Goal: Complete application form

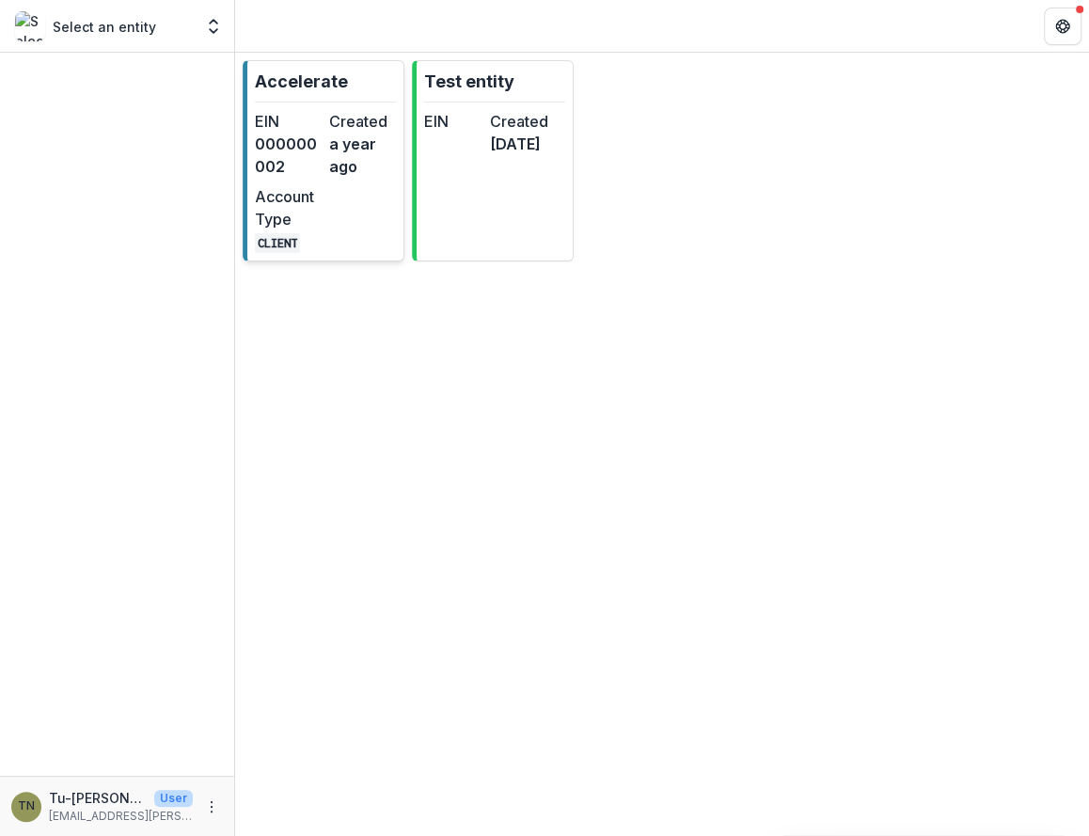
click at [378, 239] on div "EIN 000000002 Created a year ago Account Type CLIENT" at bounding box center [325, 181] width 141 height 143
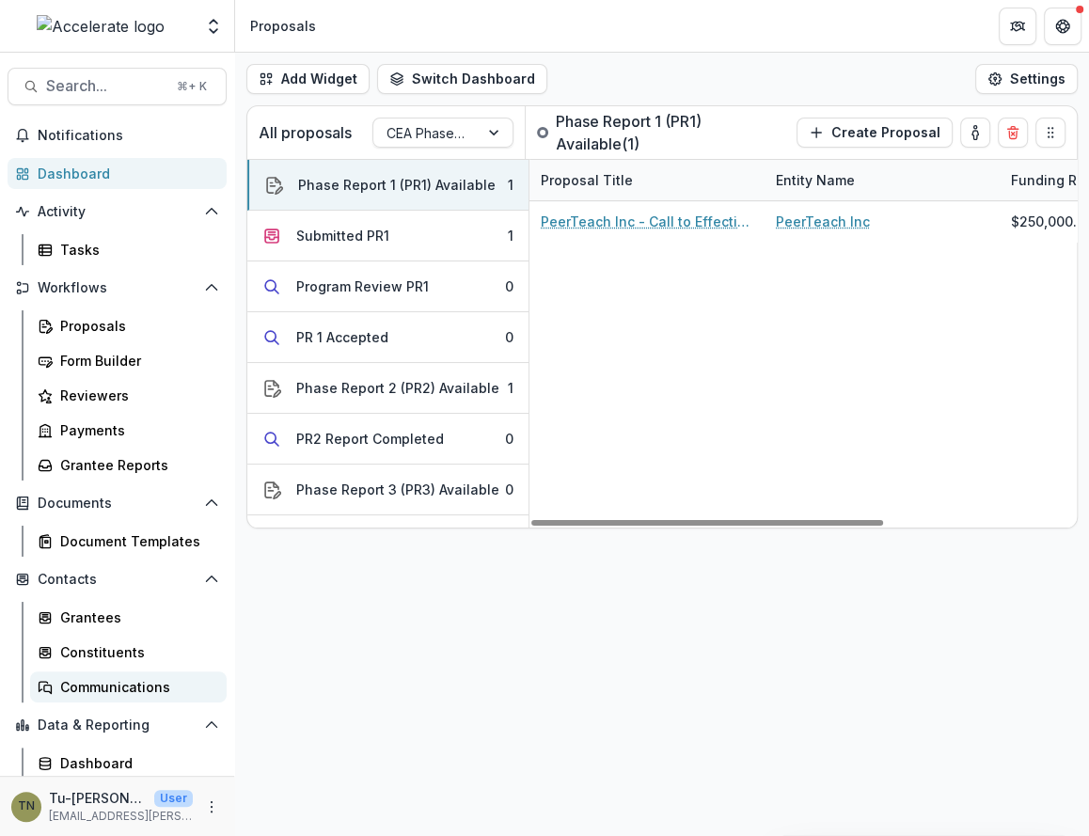
scroll to position [71, 0]
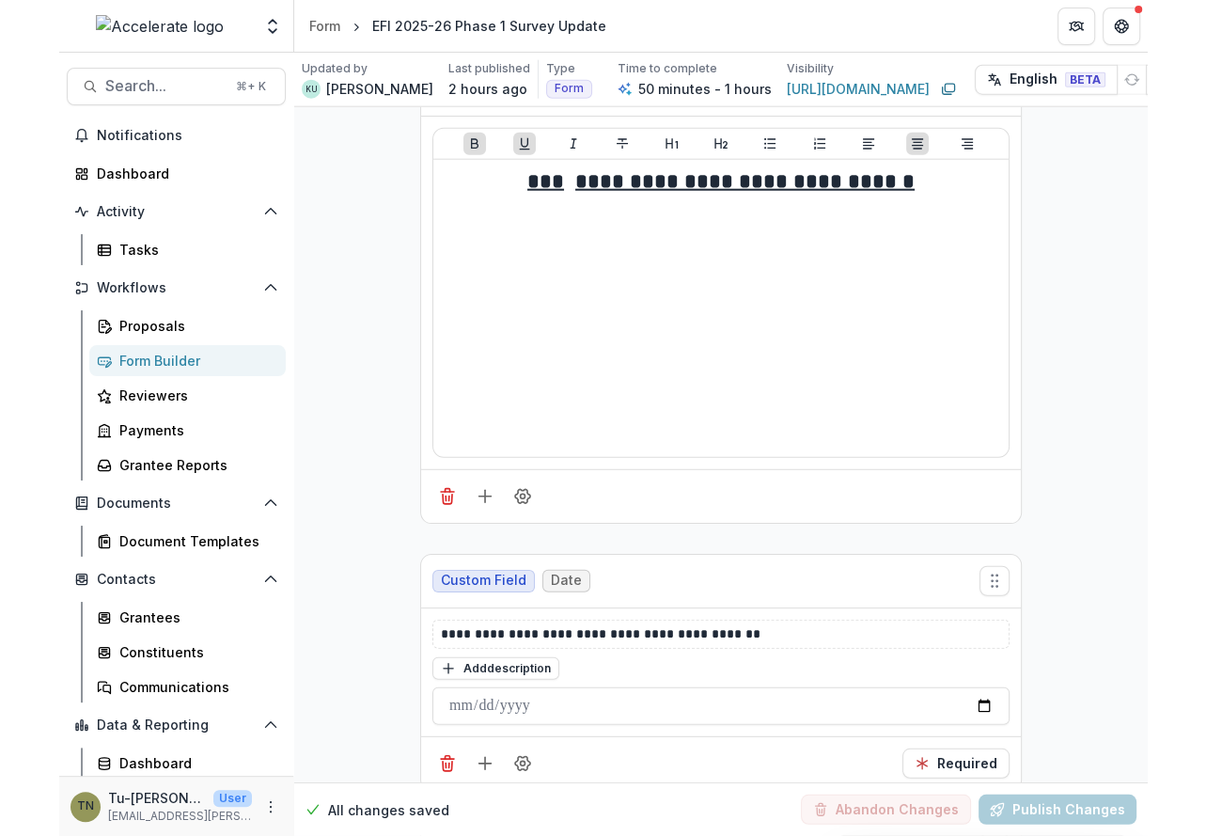
scroll to position [3295, 0]
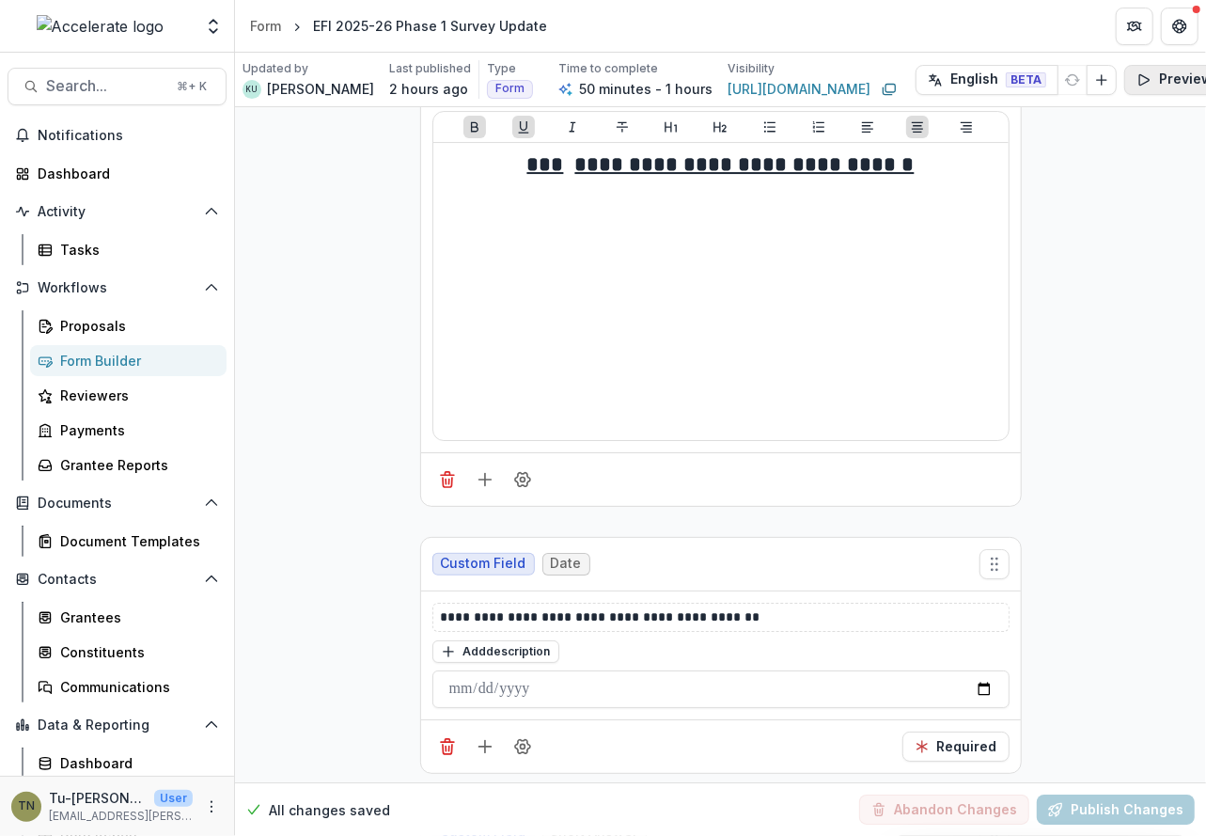
click at [1088, 82] on icon "button" at bounding box center [1143, 79] width 9 height 10
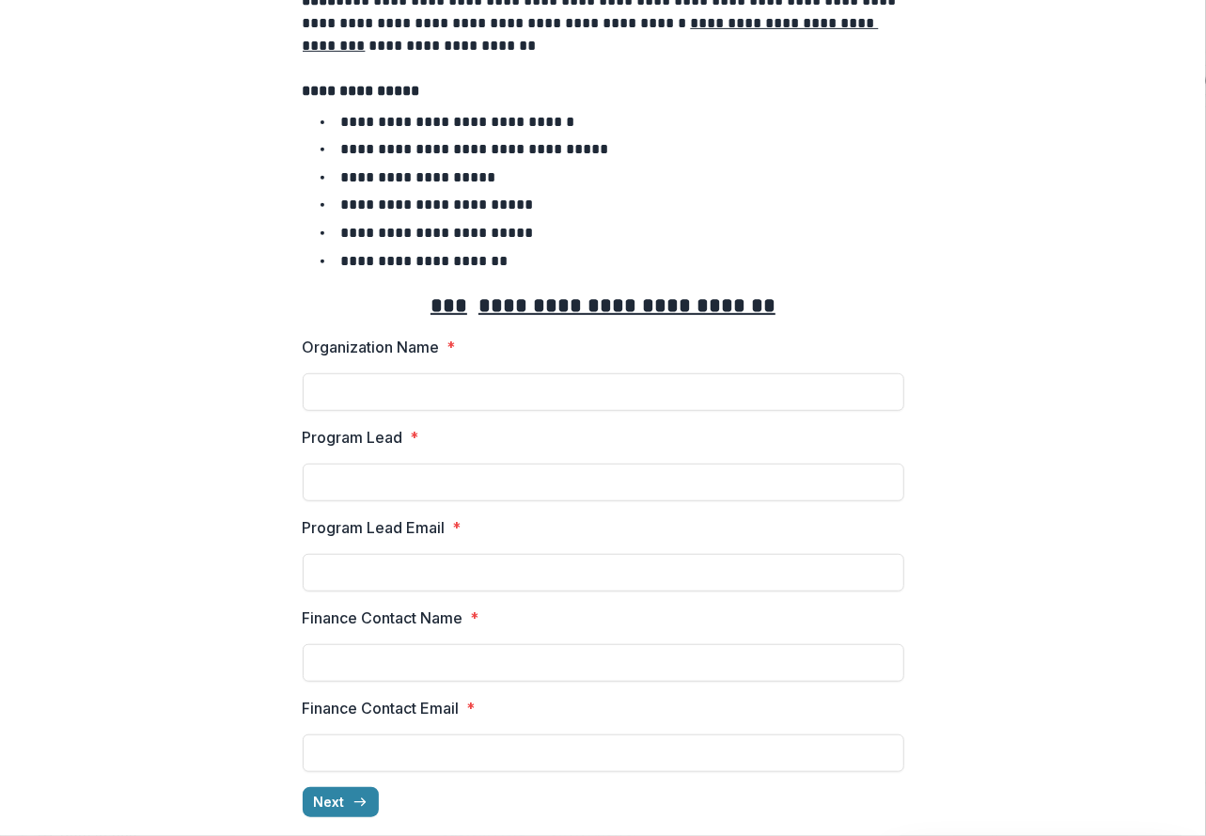
scroll to position [338, 0]
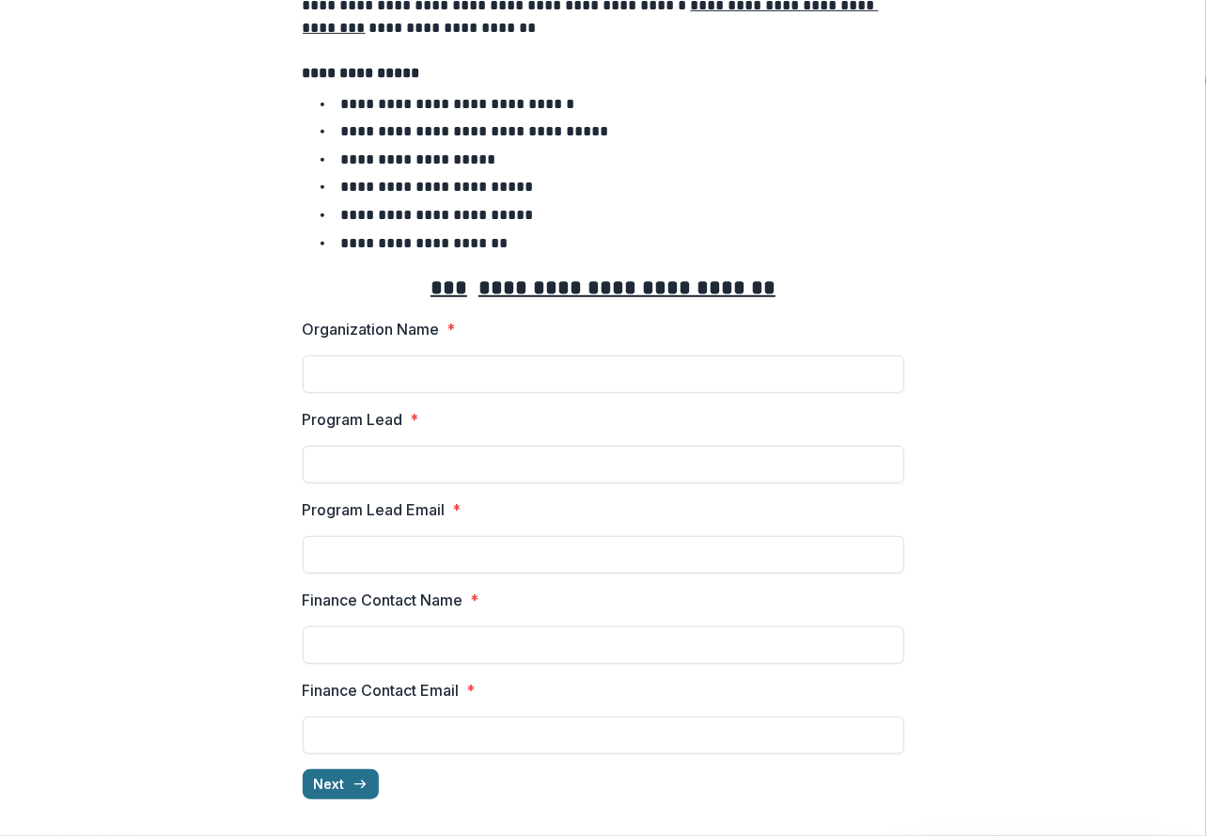
click at [356, 776] on icon "button" at bounding box center [360, 783] width 15 height 15
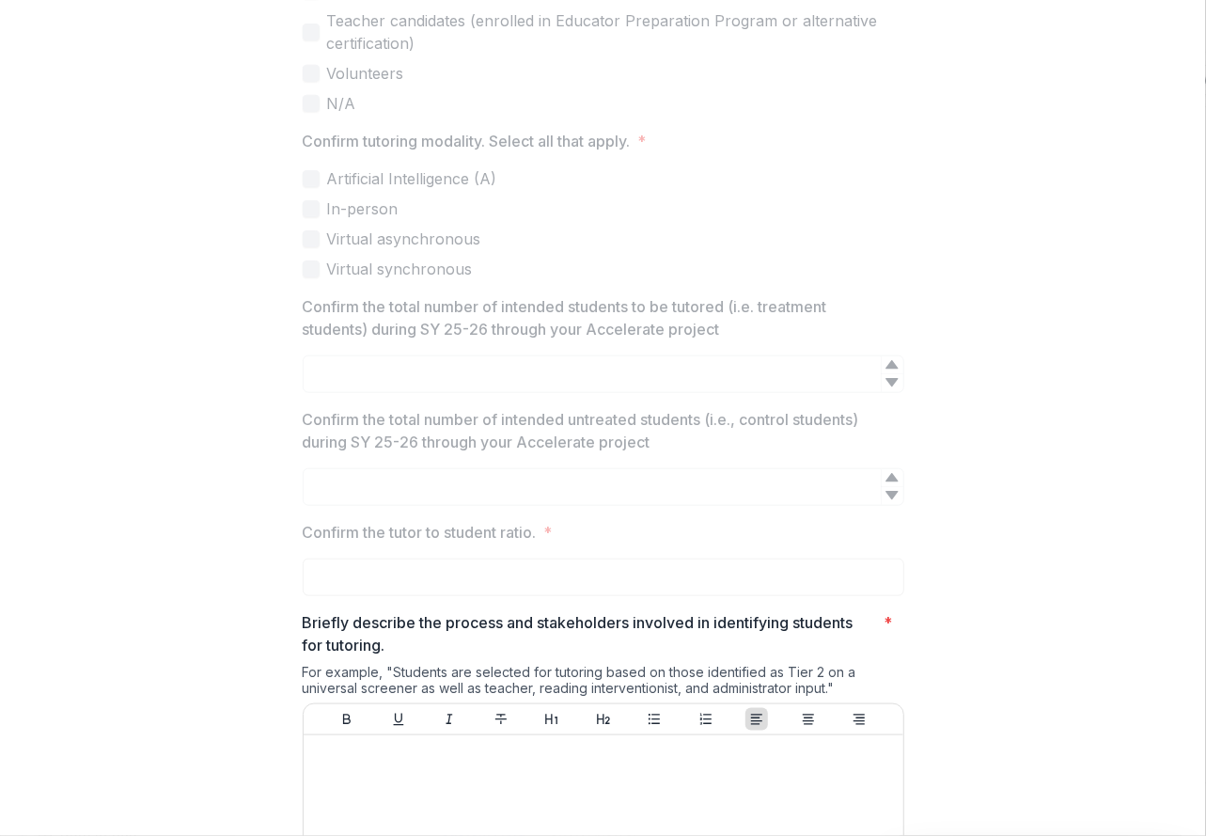
scroll to position [1173, 0]
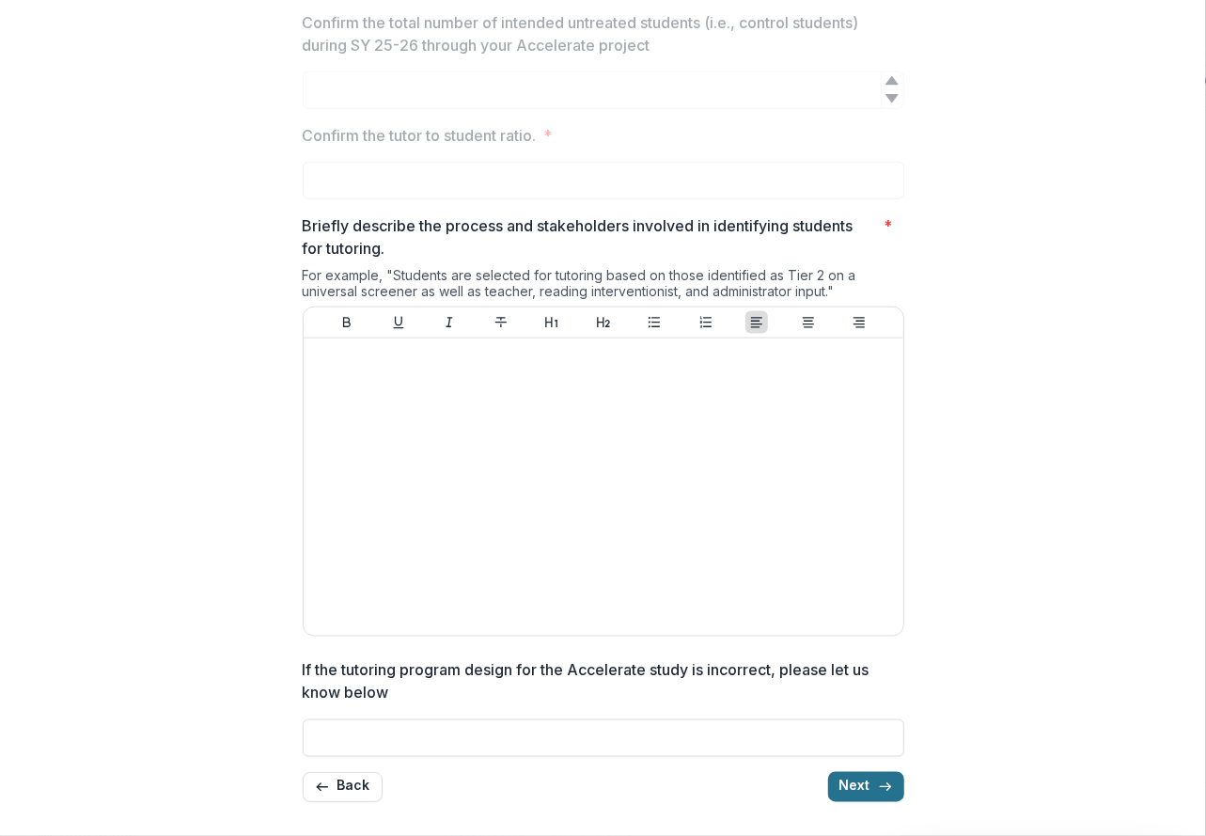
click at [863, 780] on button "Next" at bounding box center [866, 787] width 76 height 30
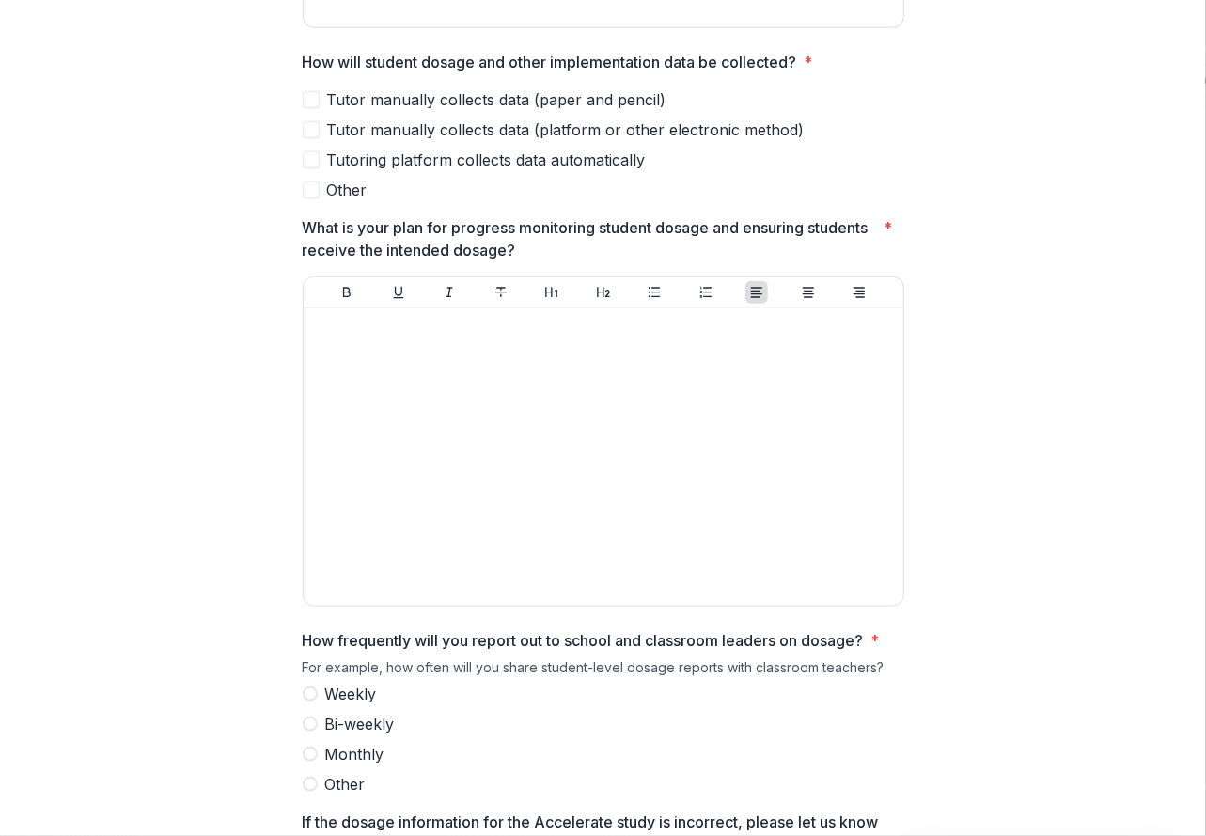
scroll to position [962, 0]
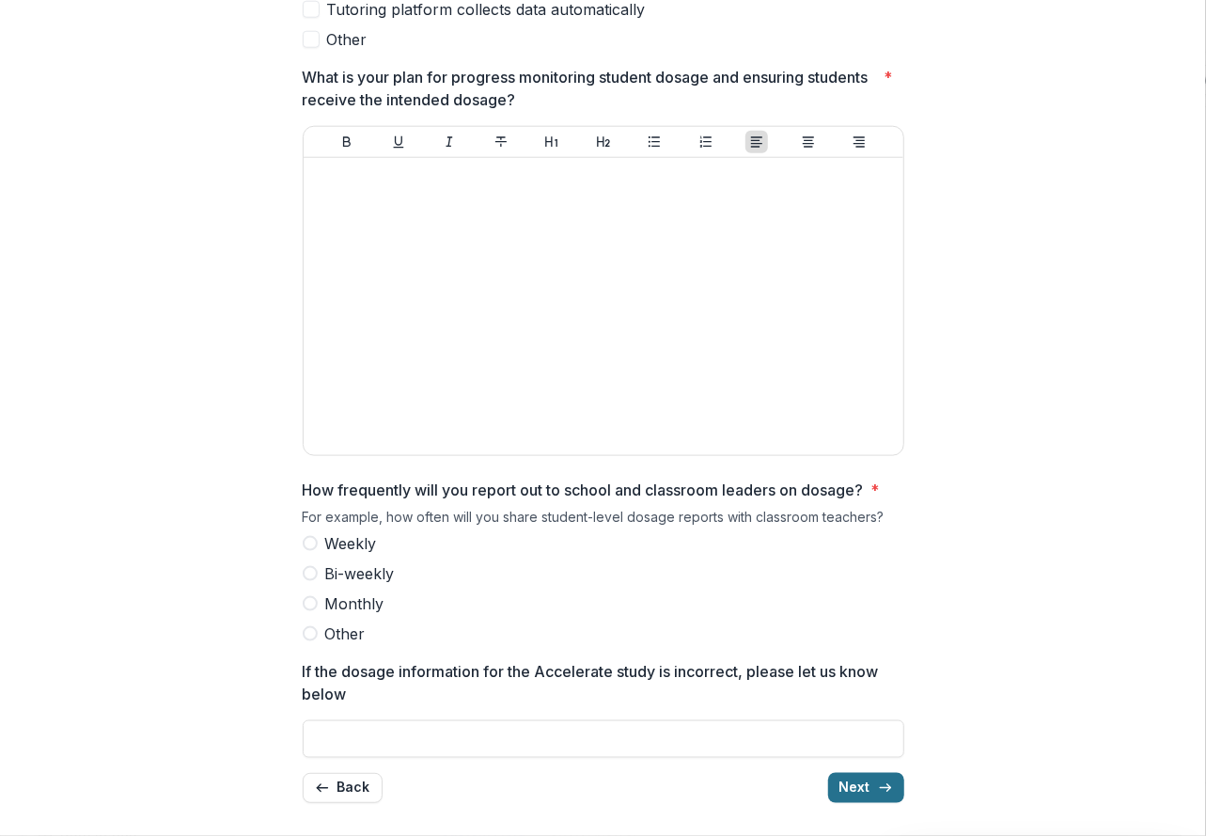
click at [849, 786] on button "Next" at bounding box center [866, 788] width 76 height 30
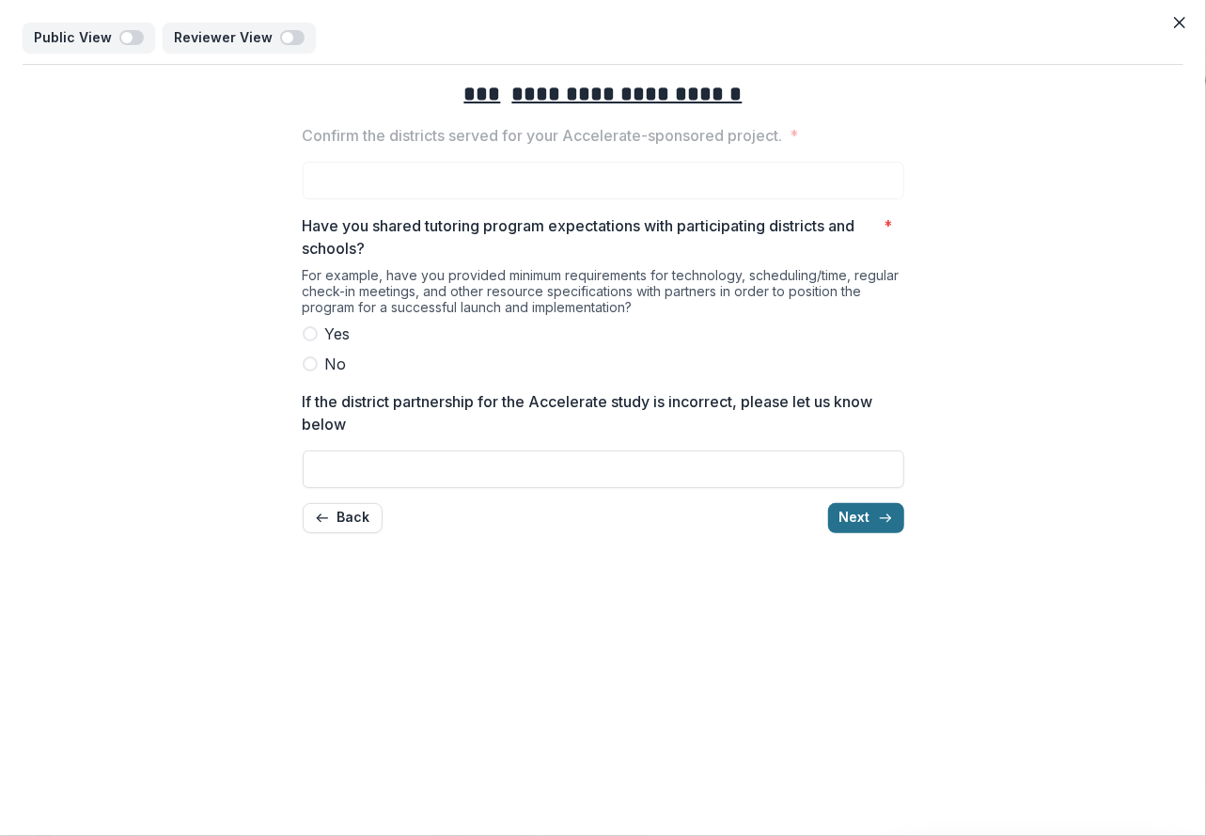
scroll to position [0, 0]
click at [846, 517] on button "Next" at bounding box center [866, 518] width 76 height 30
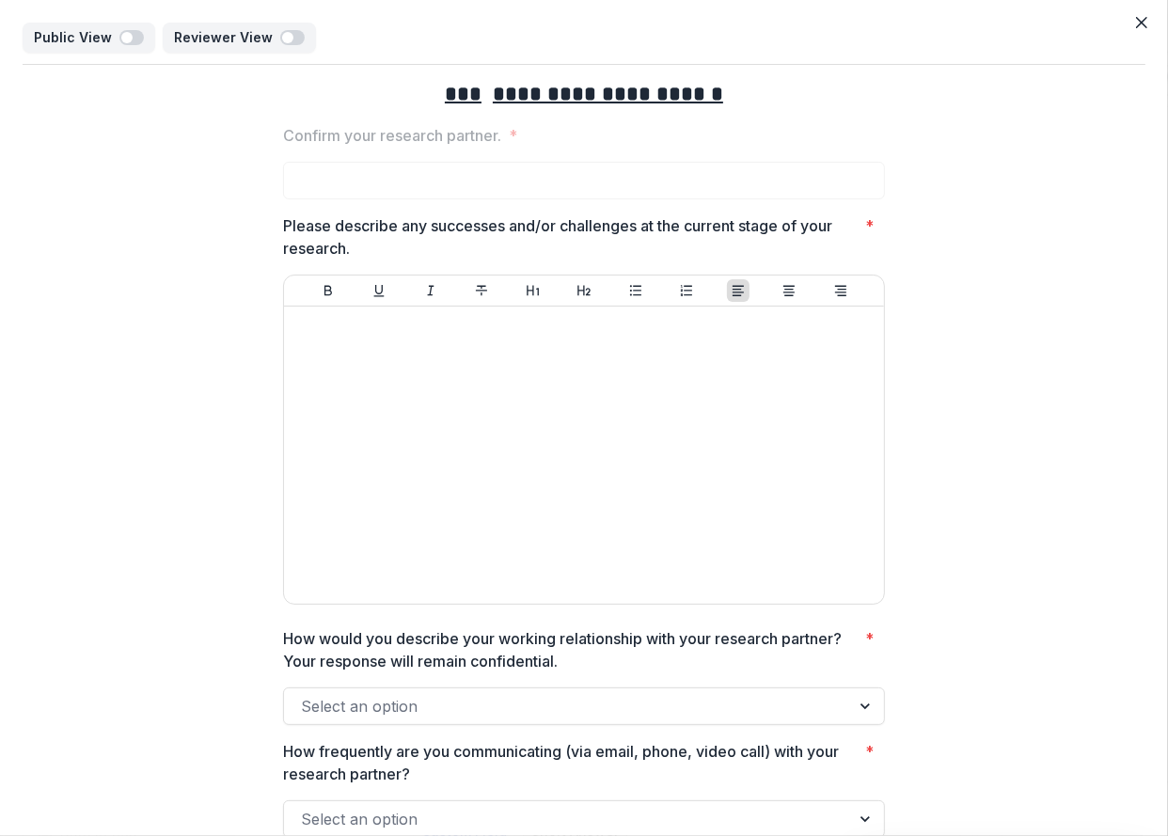
click at [1011, 234] on div "**********" at bounding box center [584, 609] width 1122 height 1089
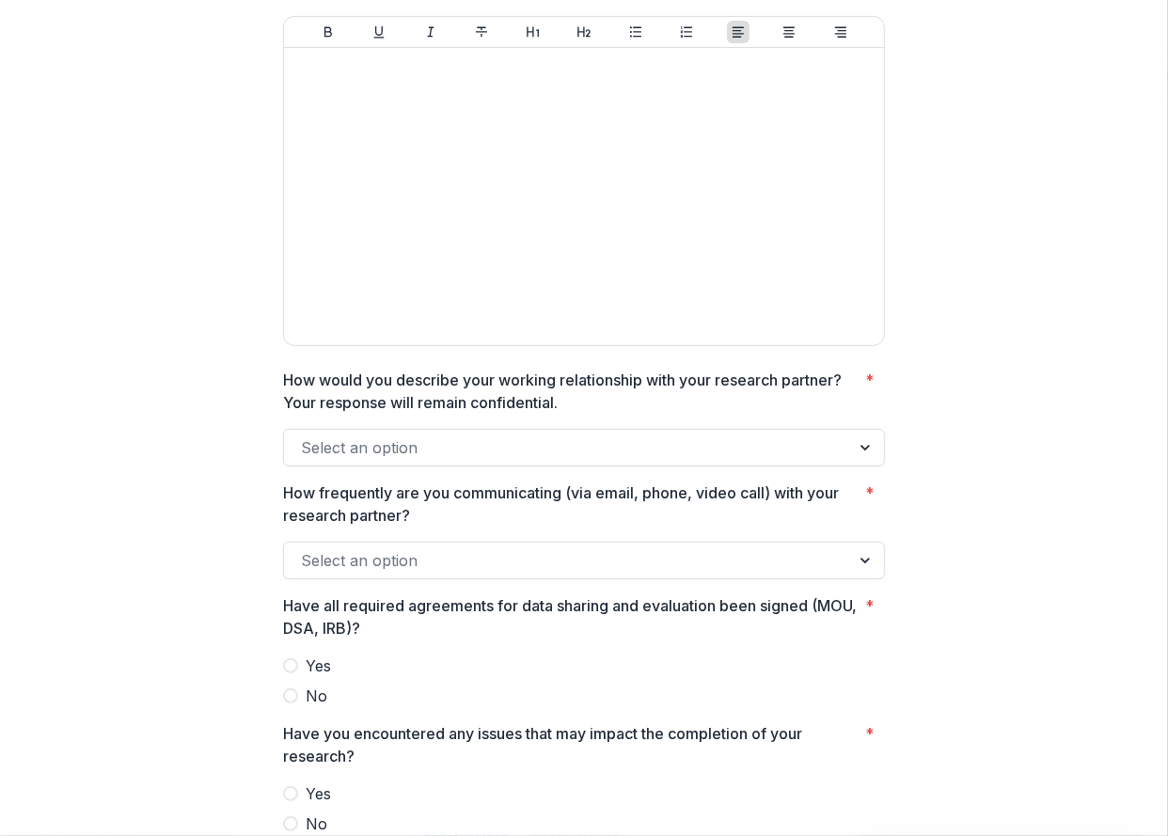
scroll to position [338, 0]
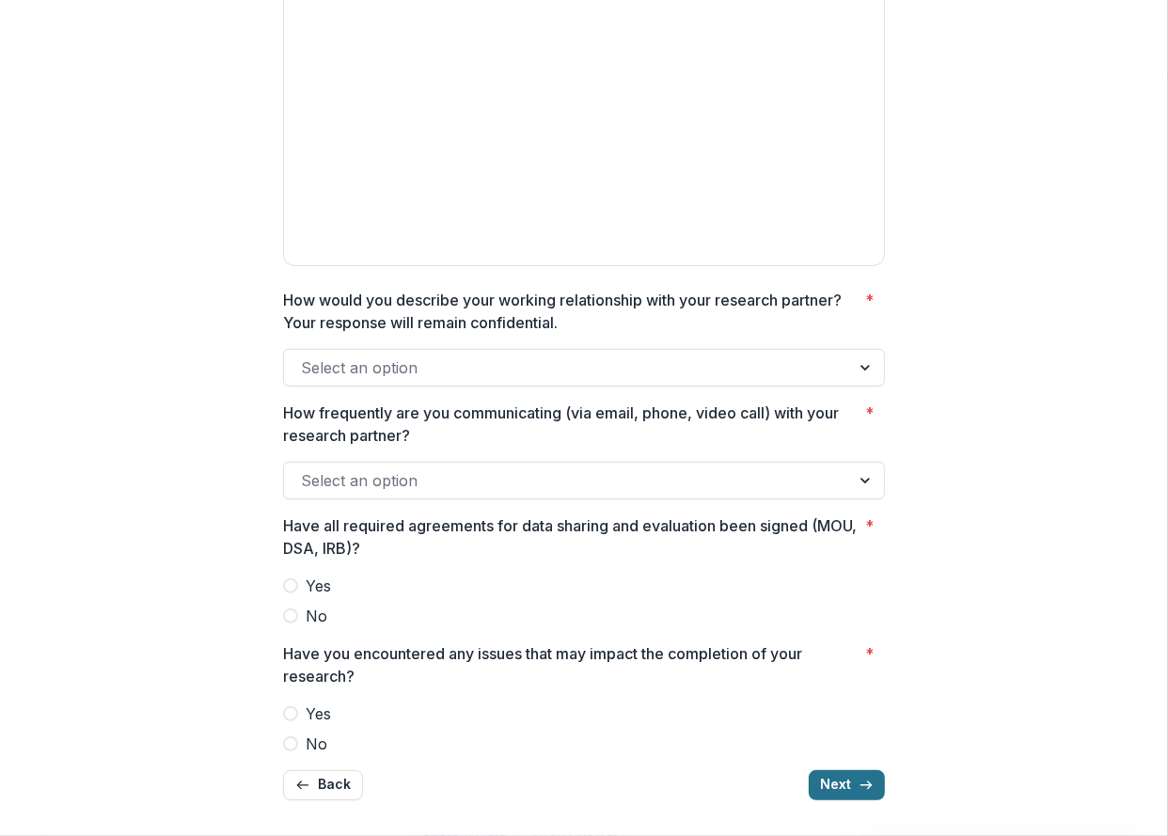
click at [839, 780] on button "Next" at bounding box center [846, 785] width 76 height 30
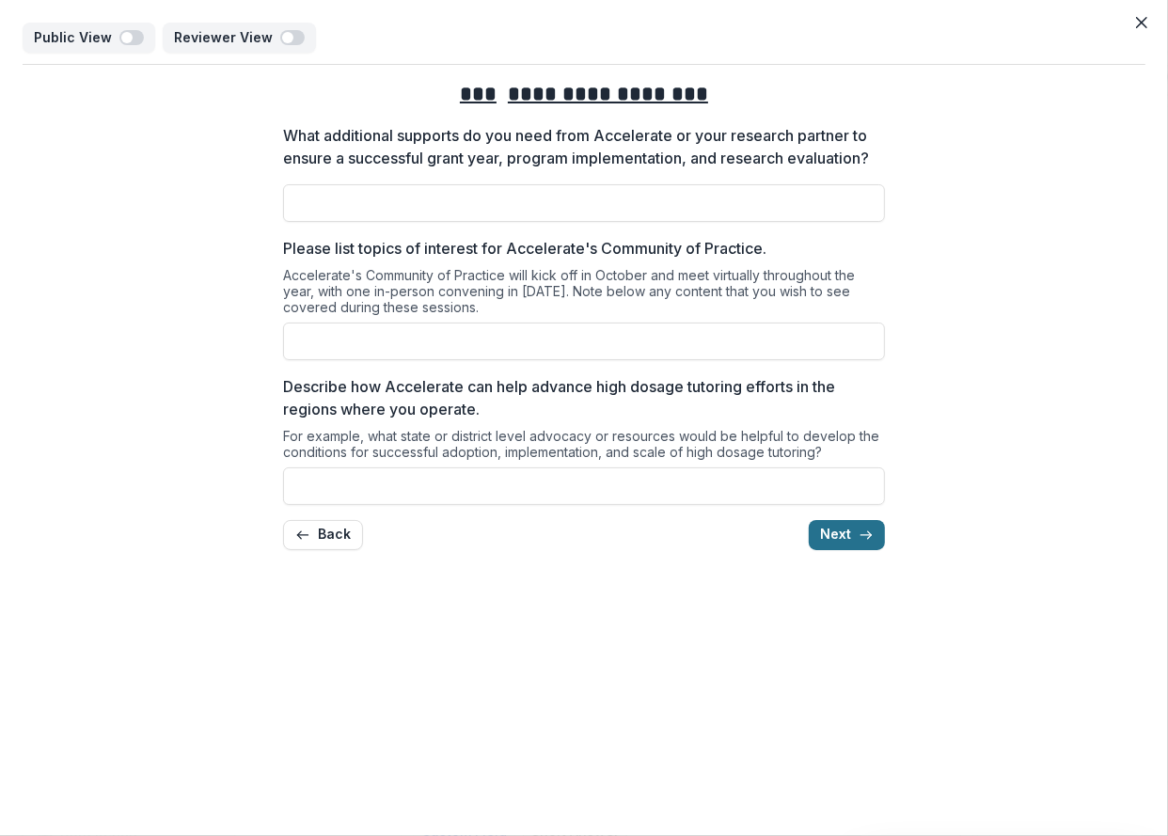
click at [851, 550] on button "Next" at bounding box center [846, 535] width 76 height 30
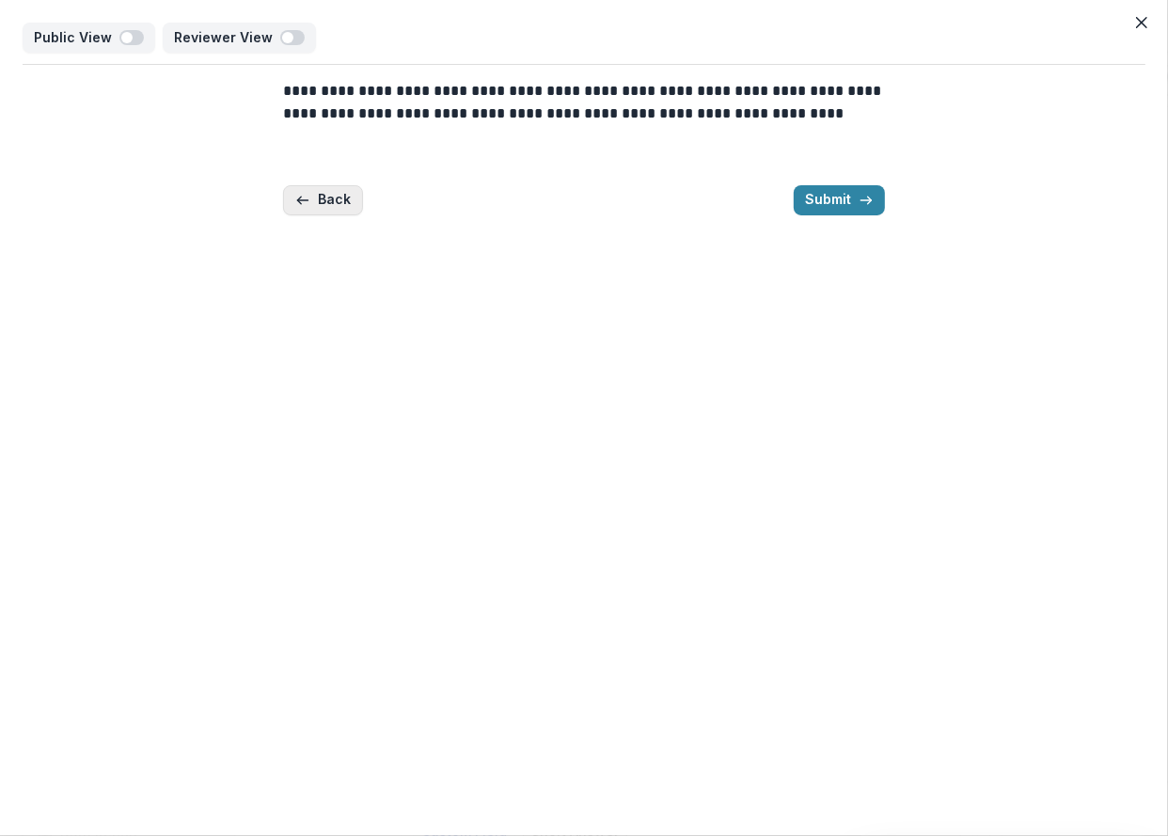
click at [307, 203] on icon "button" at bounding box center [302, 200] width 15 height 15
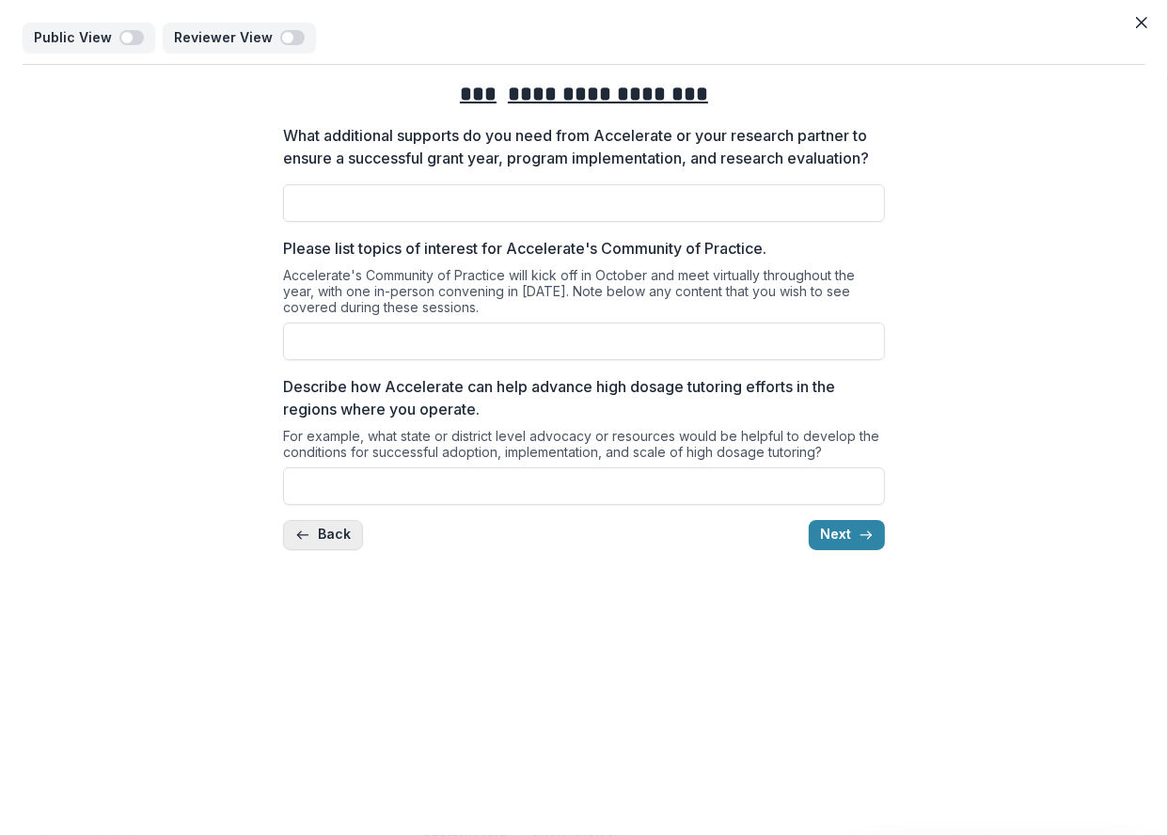
click at [328, 544] on button "Back" at bounding box center [323, 535] width 80 height 30
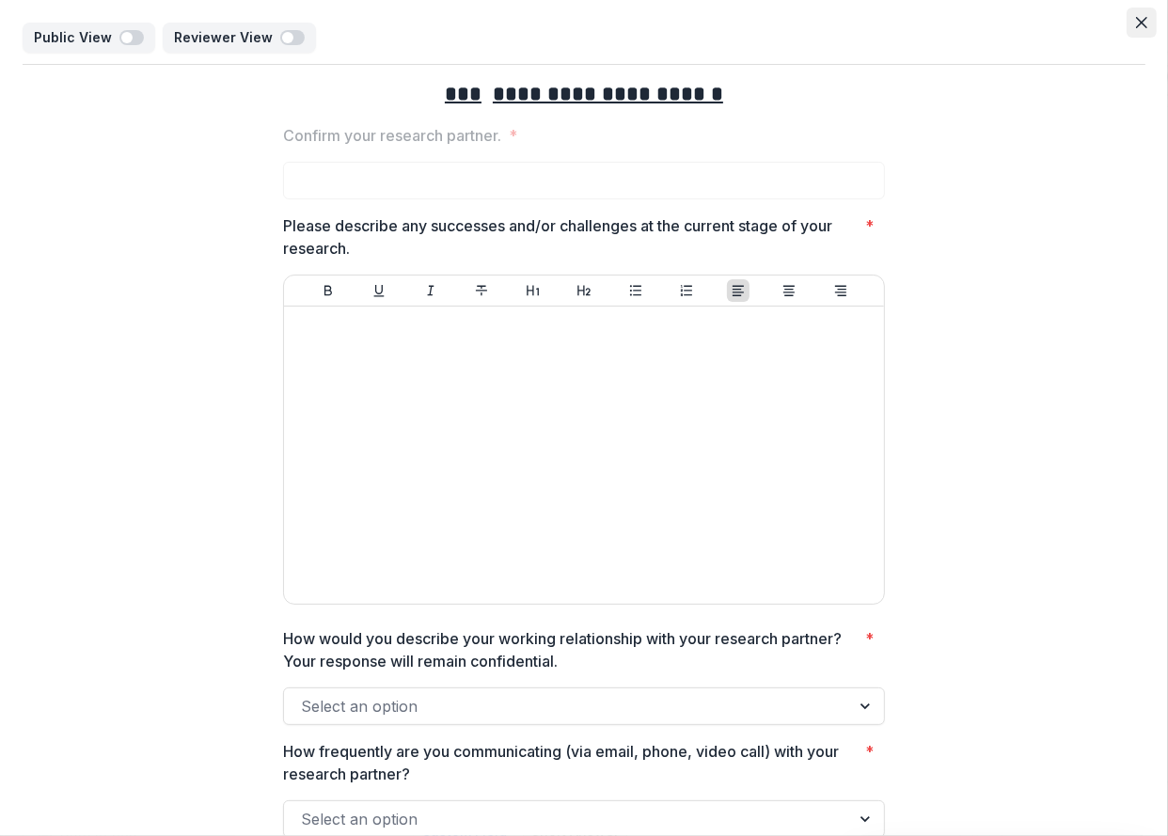
click at [1088, 19] on icon "Close" at bounding box center [1141, 22] width 11 height 11
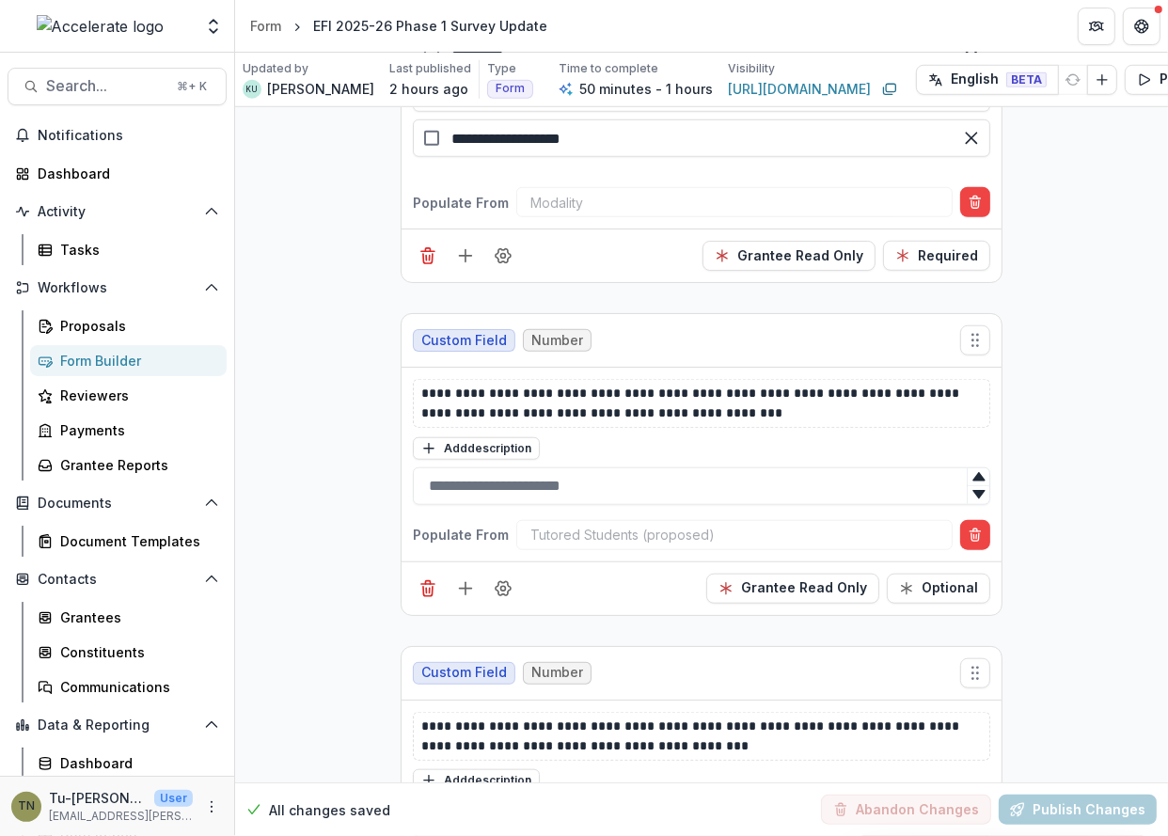
scroll to position [5090, 0]
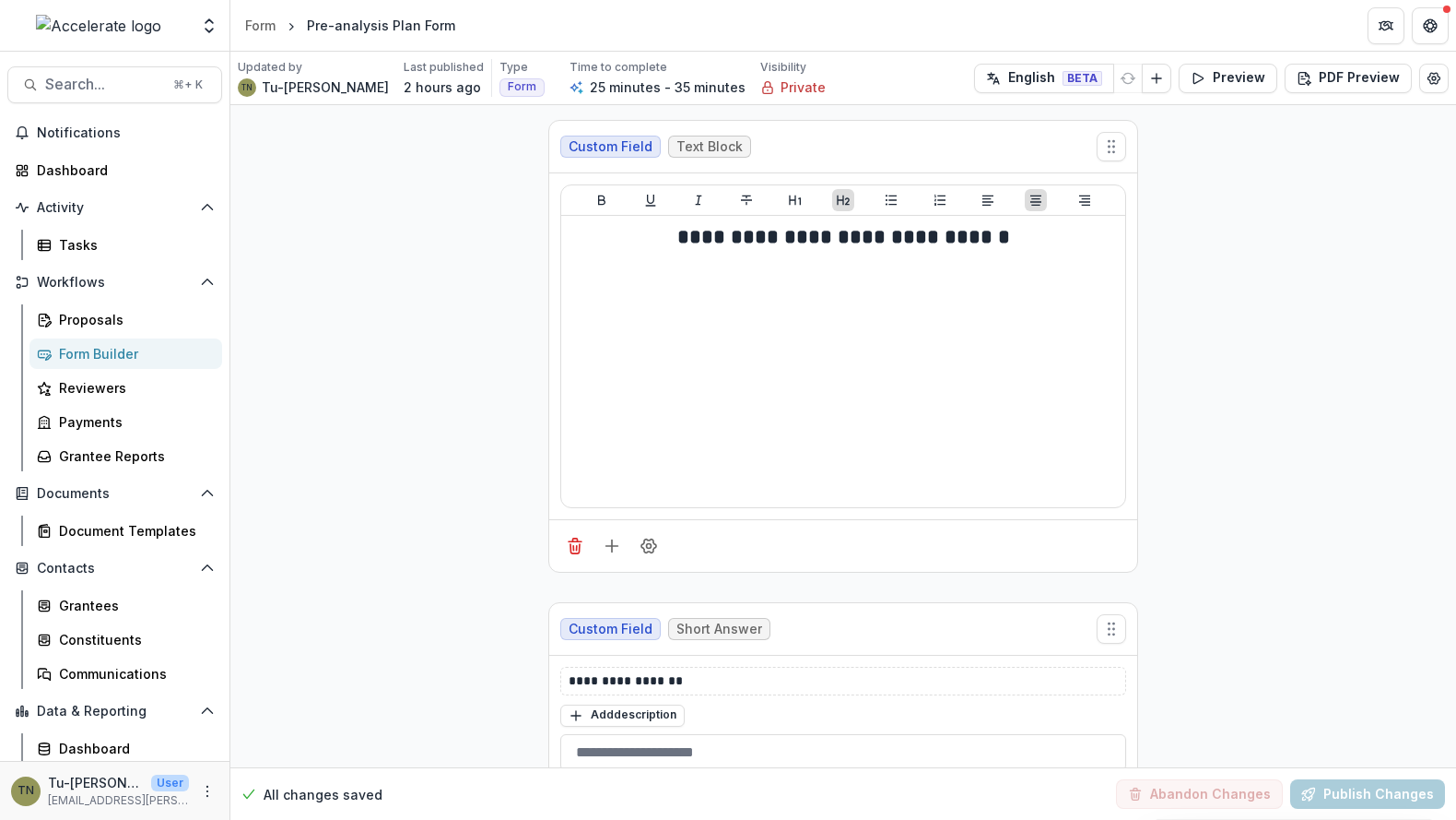
select select "********"
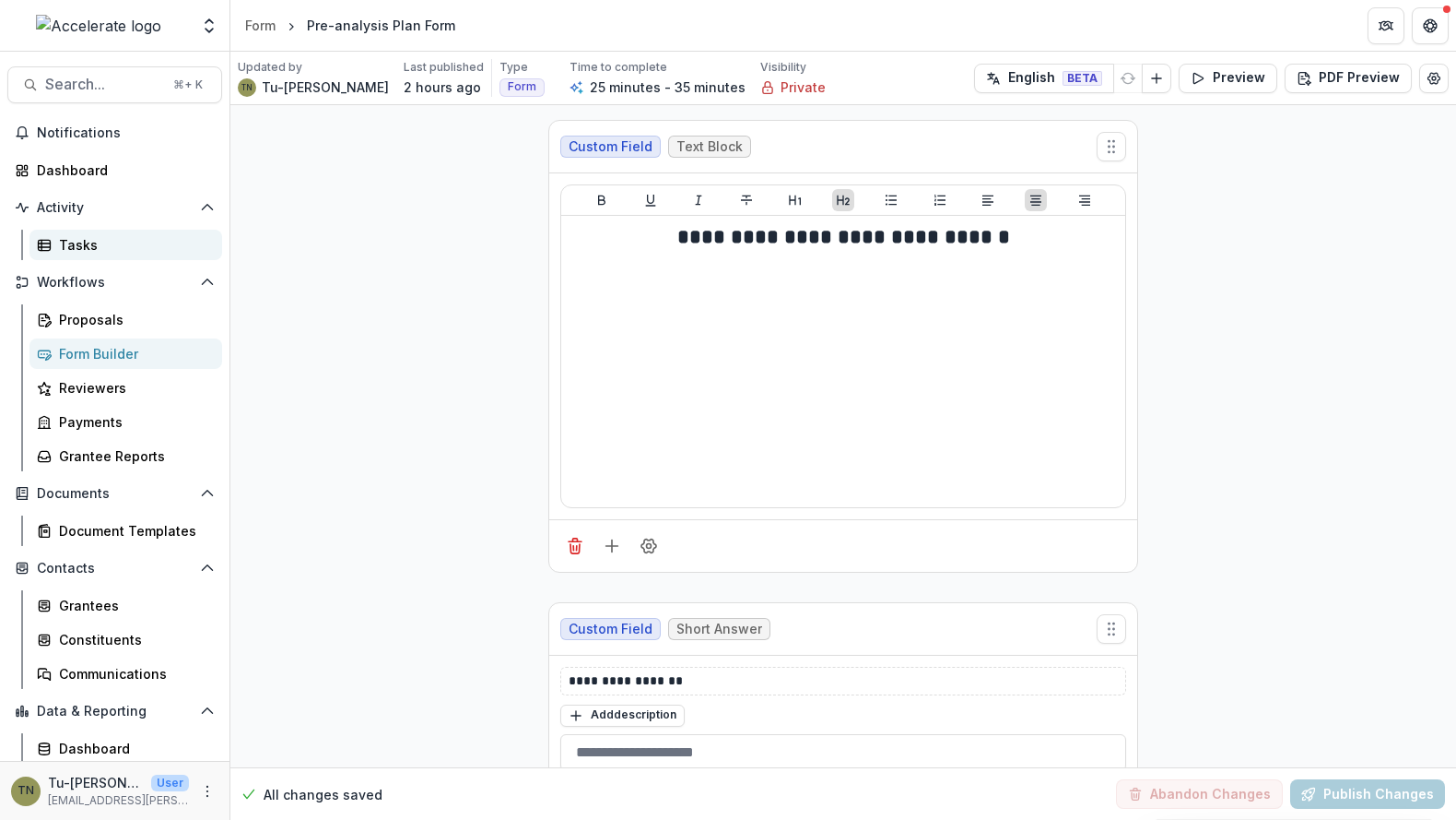
scroll to position [39, 0]
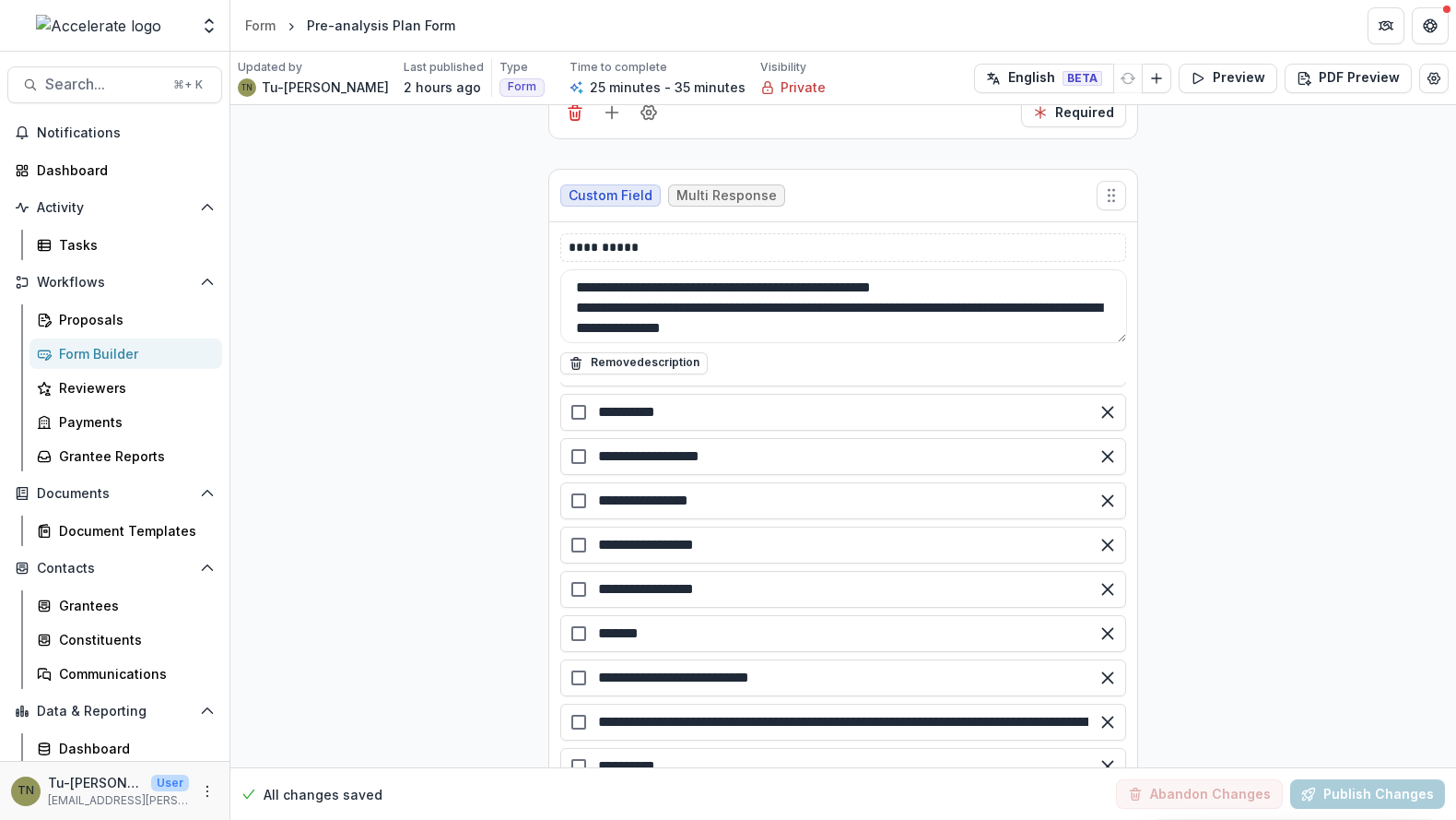
click at [111, 342] on link "Form Builder" at bounding box center [126, 353] width 192 height 30
